Goal: Navigation & Orientation: Find specific page/section

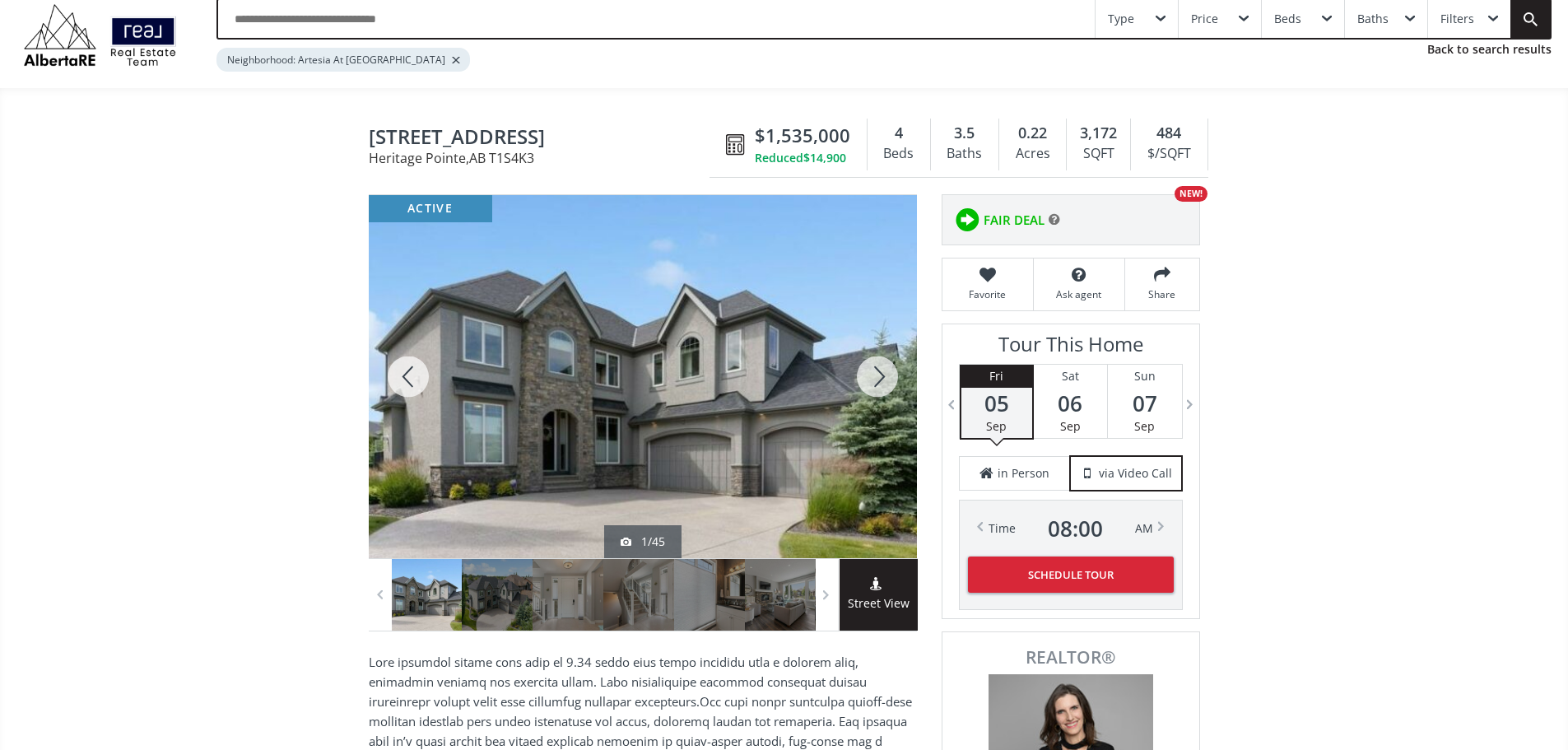
scroll to position [1, 0]
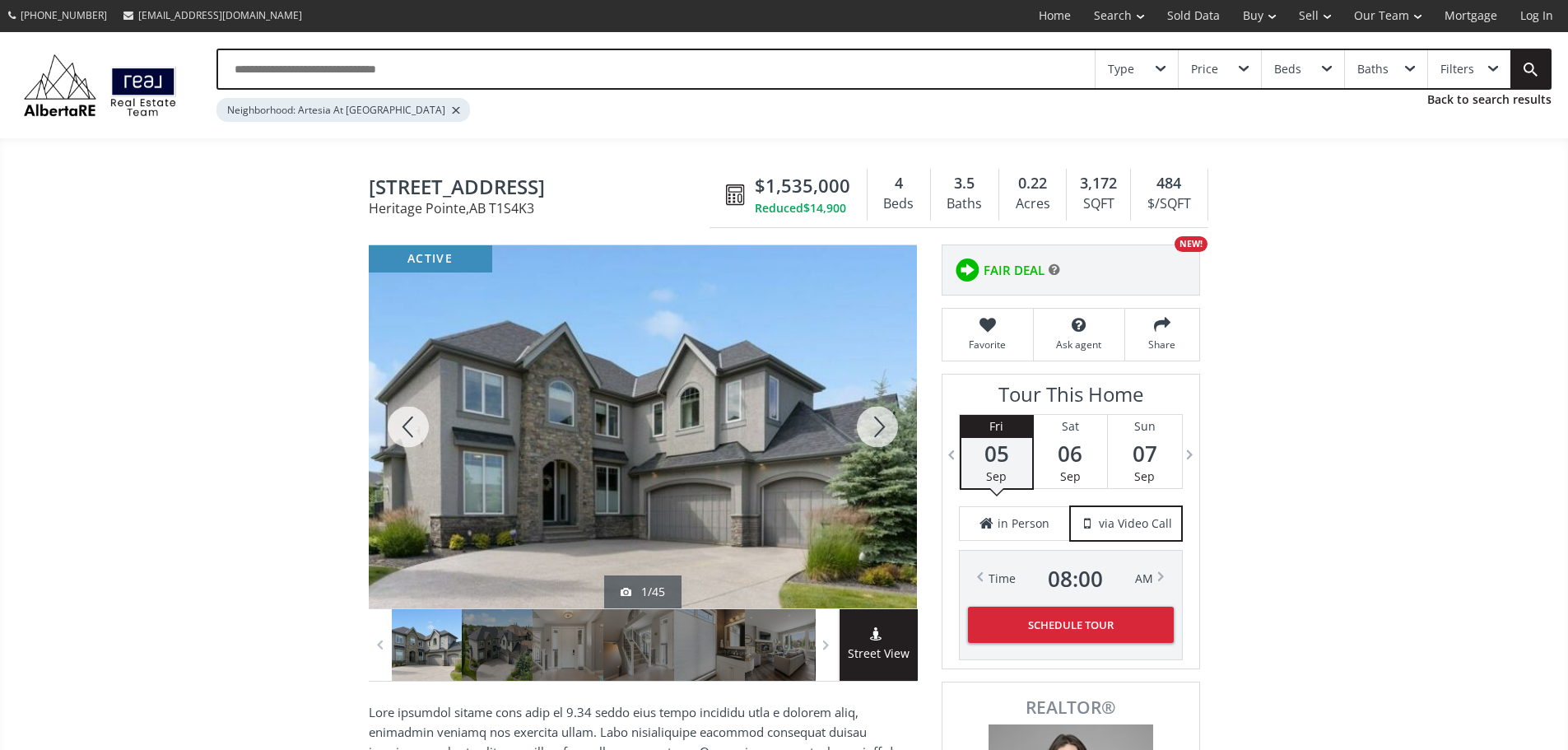
click at [635, 476] on div at bounding box center [643, 426] width 548 height 363
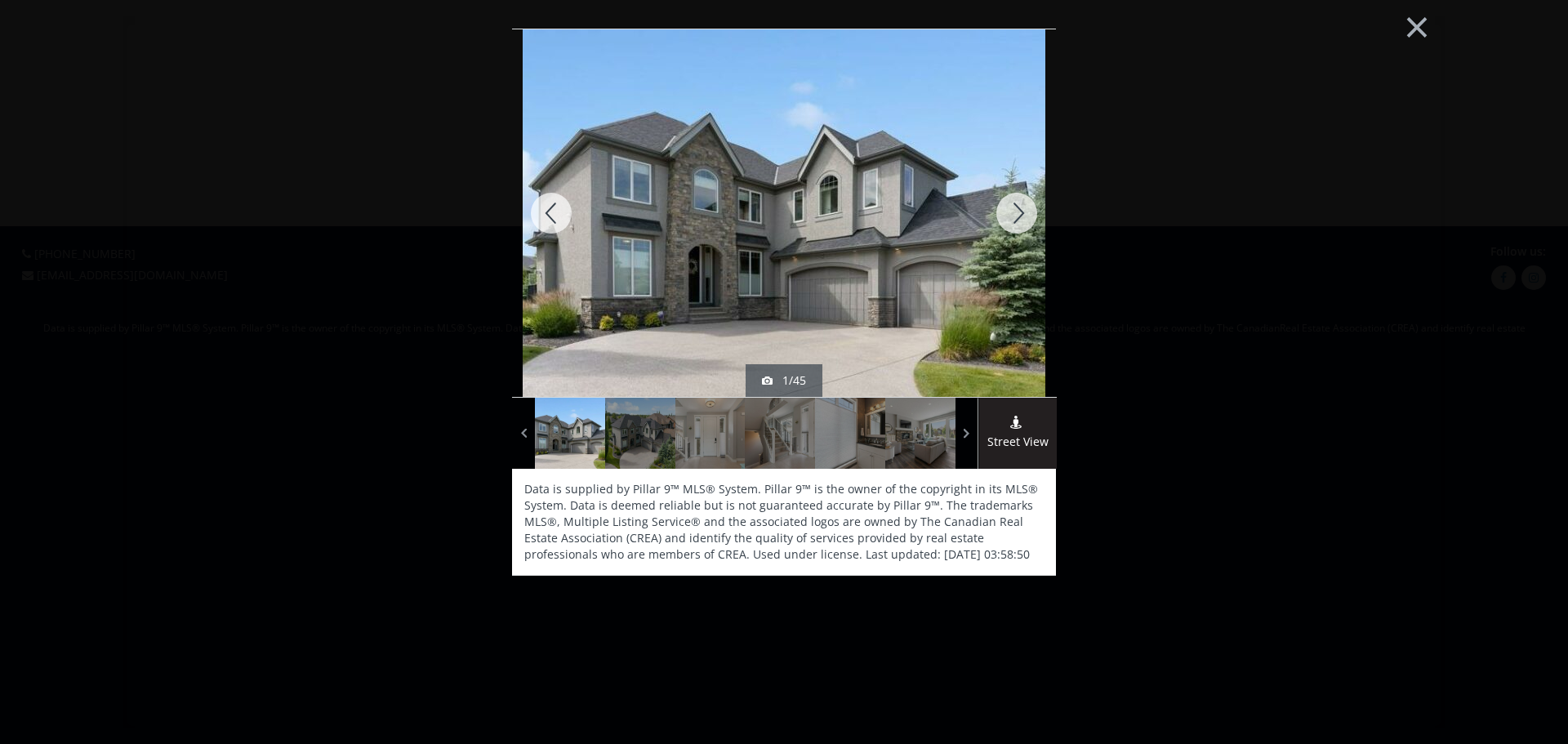
click at [1022, 215] on div at bounding box center [1016, 213] width 78 height 367
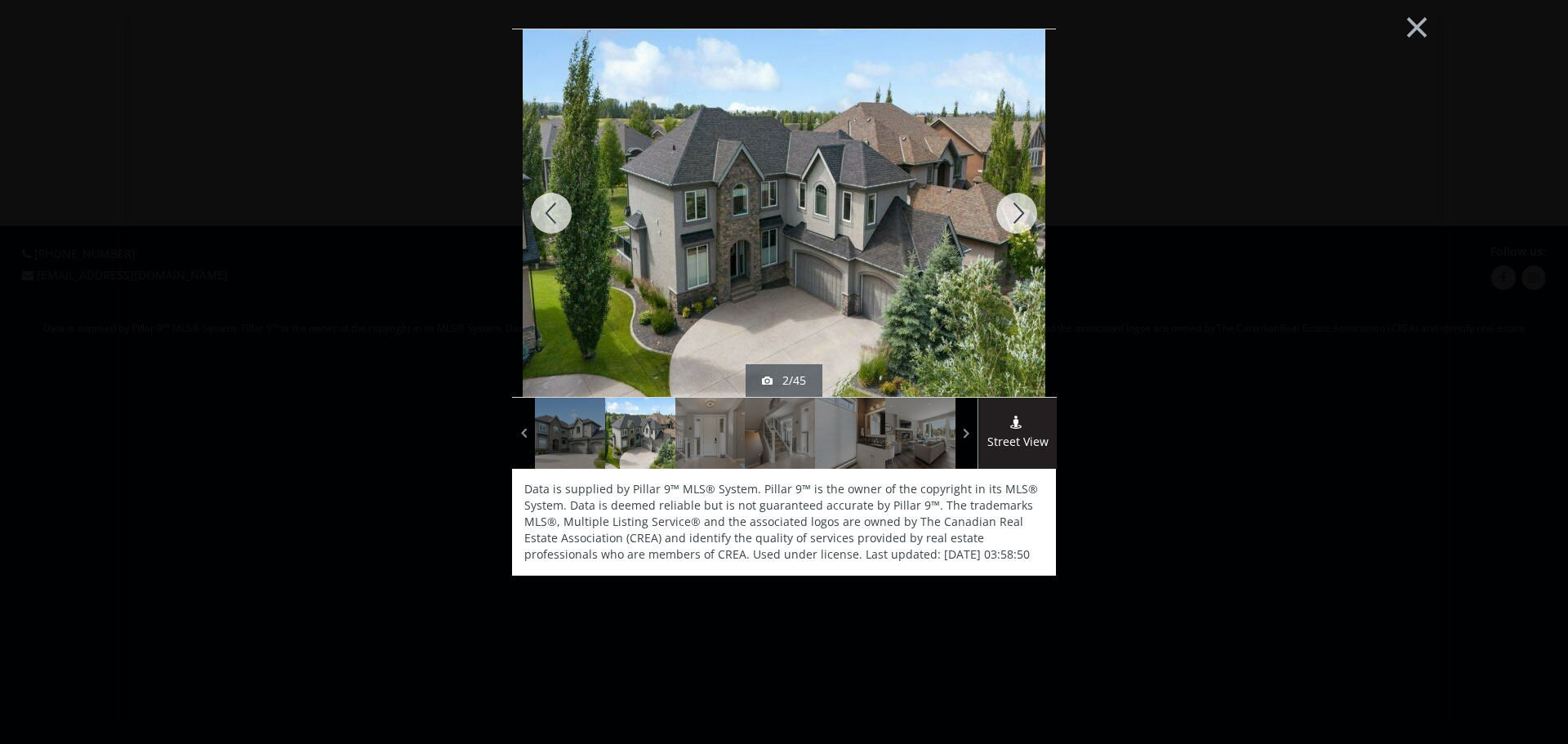
click at [1022, 215] on div at bounding box center [1016, 213] width 78 height 367
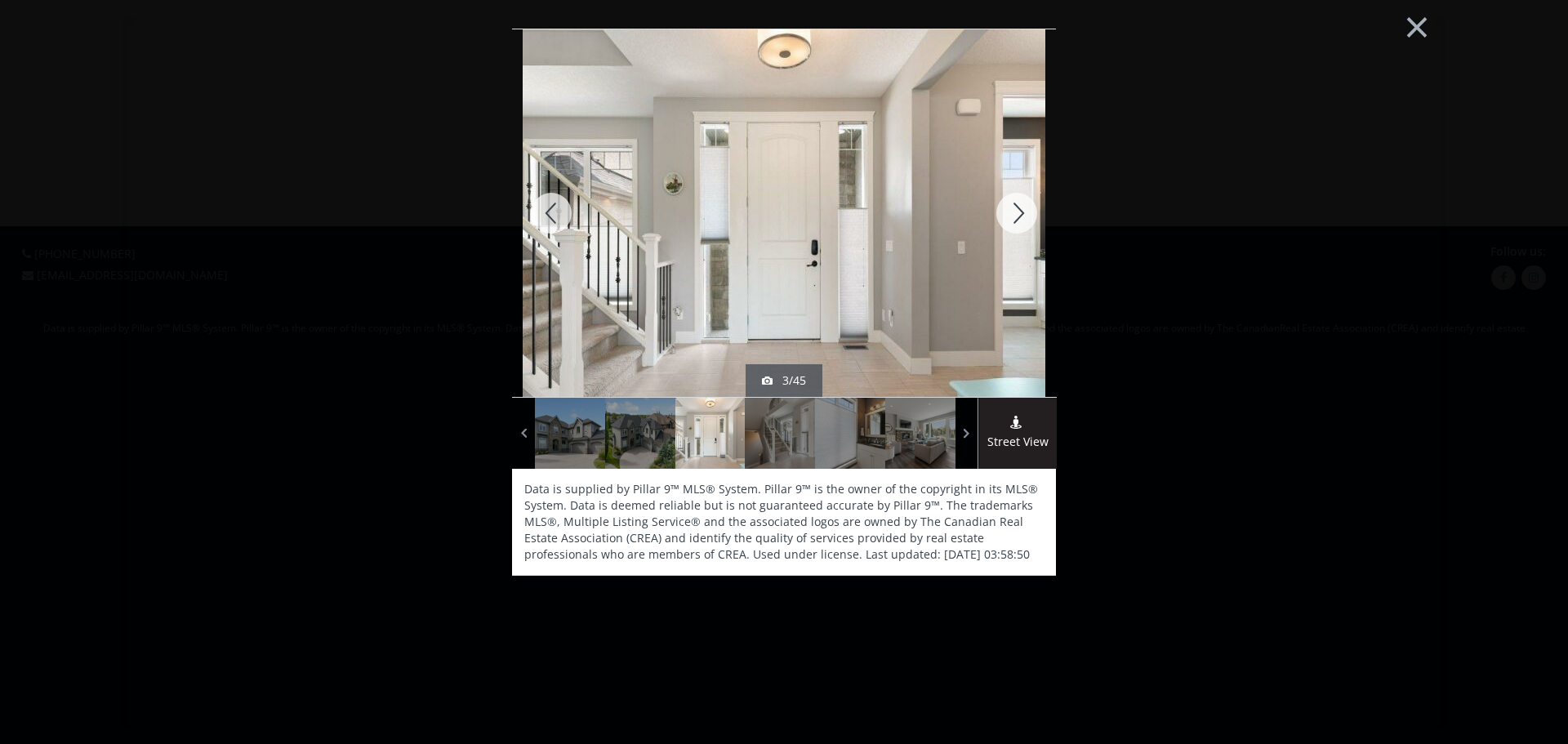
click at [1021, 217] on div at bounding box center [1016, 213] width 78 height 367
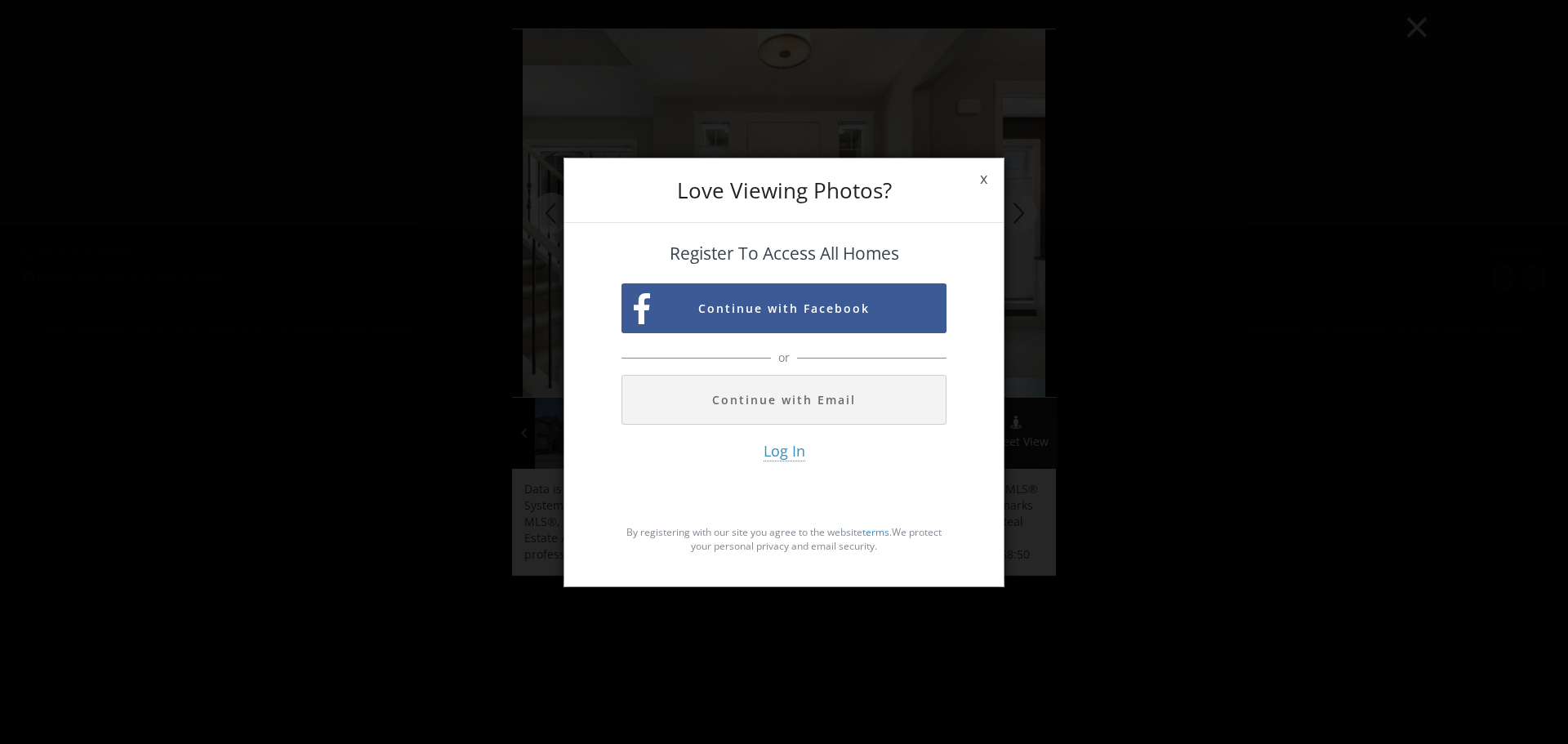
click at [980, 180] on span "x" at bounding box center [983, 179] width 40 height 46
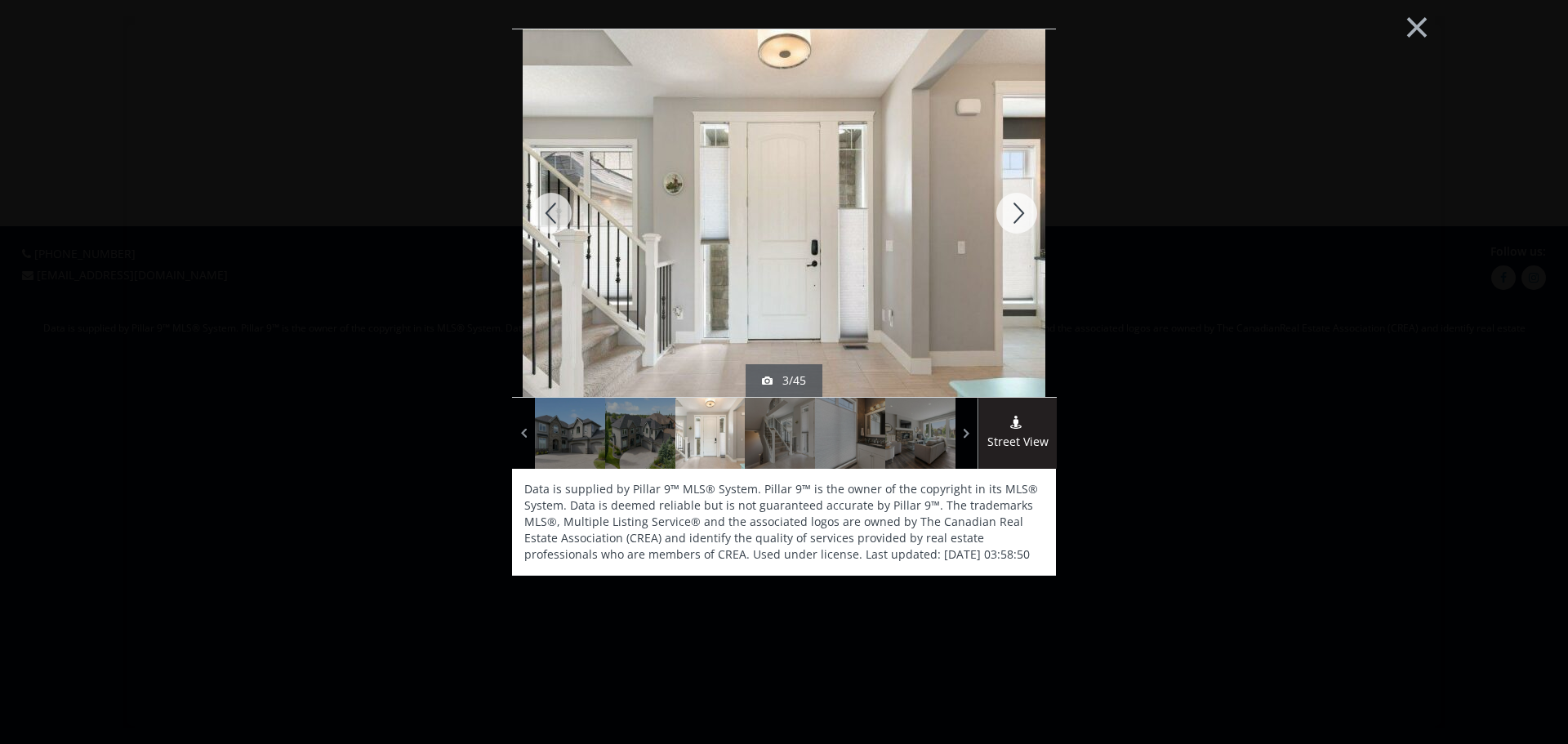
click at [1021, 220] on div at bounding box center [1016, 213] width 78 height 367
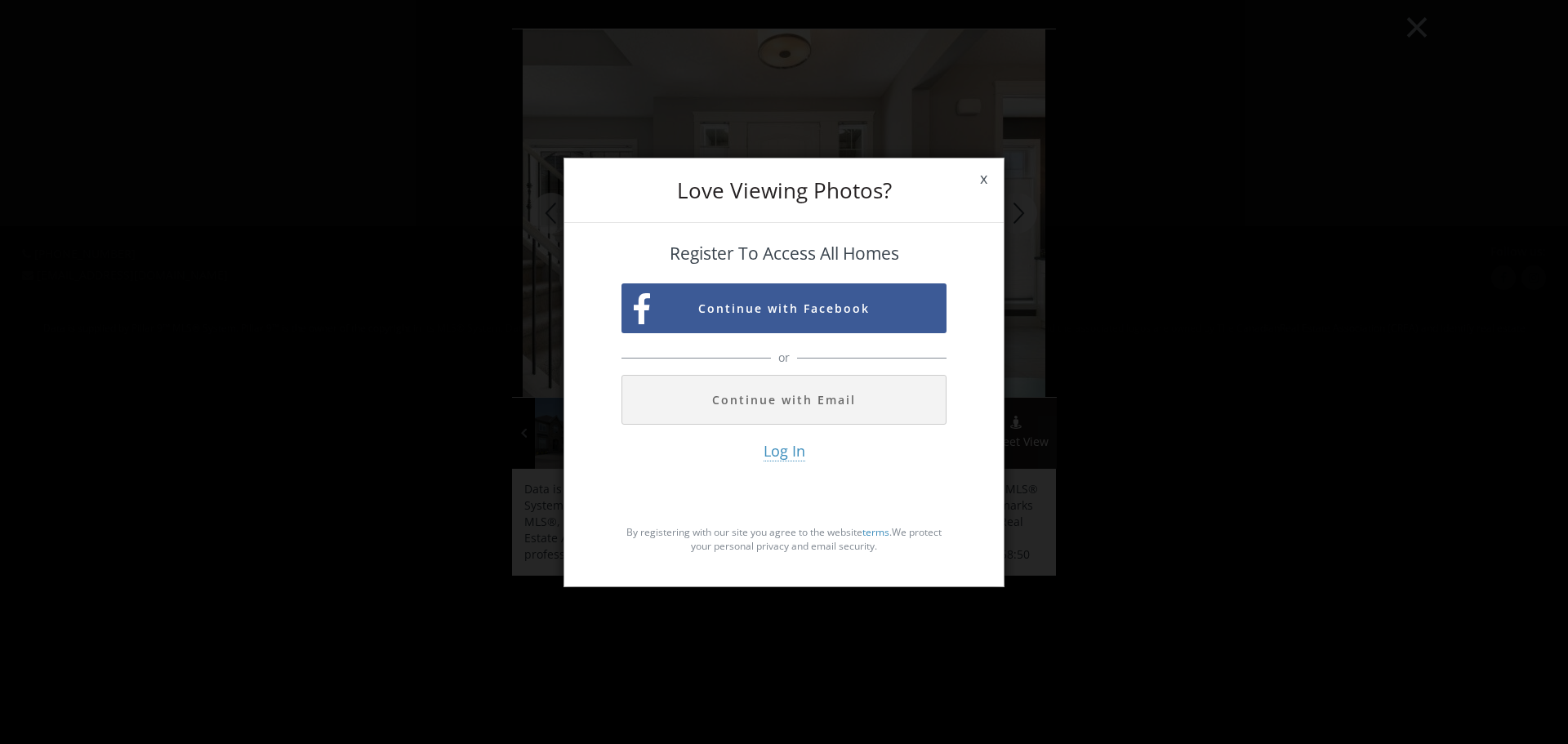
click at [976, 180] on span "x" at bounding box center [983, 179] width 40 height 46
